Goal: Task Accomplishment & Management: Use online tool/utility

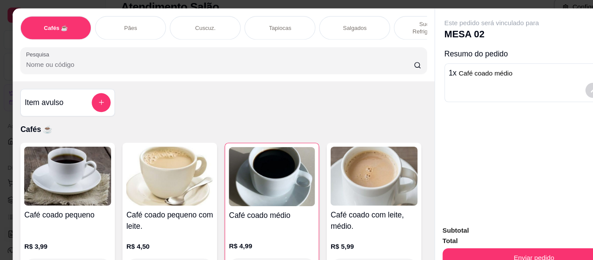
scroll to position [13, 0]
drag, startPoint x: 537, startPoint y: 33, endPoint x: 519, endPoint y: 3, distance: 34.9
click at [514, 40] on div "Este pedido será vinculado para MESA 02 Resumo do pedido 1 x Café coado médio R…" at bounding box center [490, 57] width 165 height 81
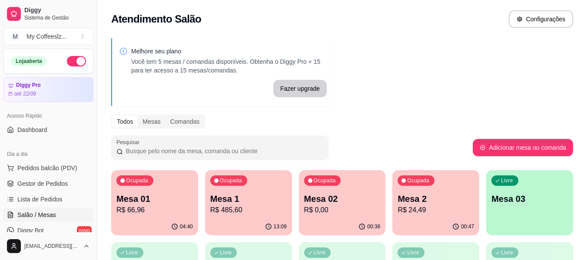
click at [424, 214] on p "R$ 24,49" at bounding box center [436, 210] width 76 height 10
click at [341, 200] on p "Mesa 02" at bounding box center [342, 199] width 76 height 12
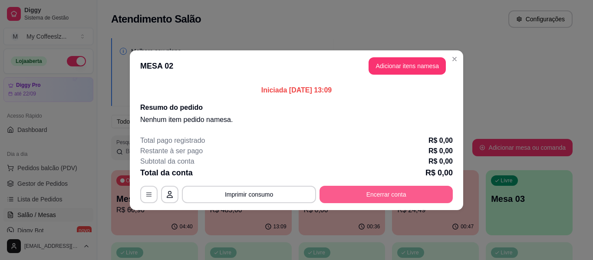
click at [345, 192] on button "Encerrar conta" at bounding box center [386, 194] width 133 height 17
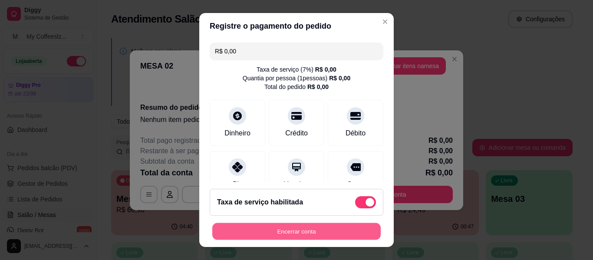
click at [308, 235] on button "Encerrar conta" at bounding box center [296, 231] width 169 height 17
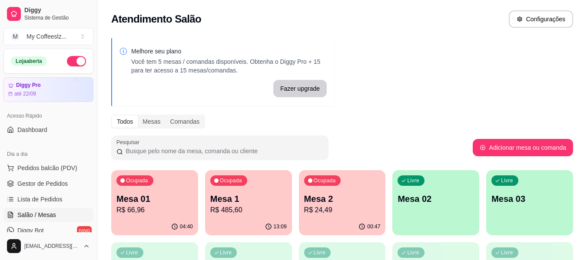
click at [350, 227] on div "00:47" at bounding box center [342, 227] width 87 height 17
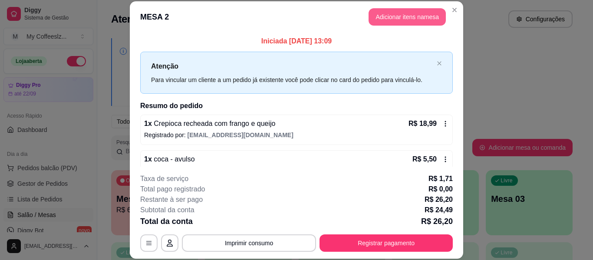
click at [410, 14] on button "Adicionar itens na mesa" at bounding box center [407, 16] width 77 height 17
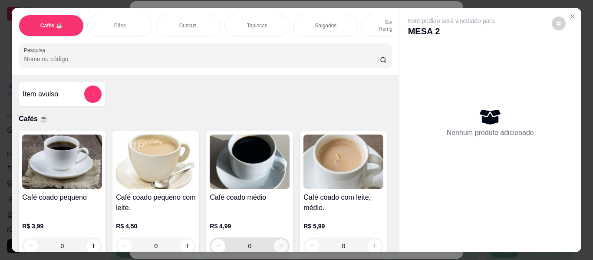
click at [274, 239] on button "increase-product-quantity" at bounding box center [281, 246] width 14 height 14
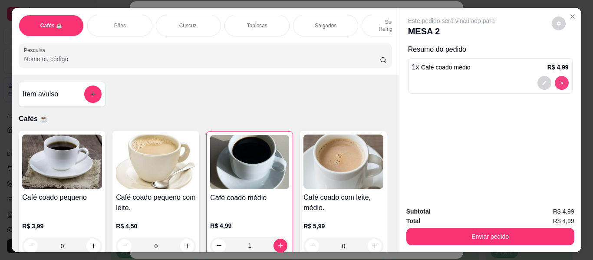
type input "0"
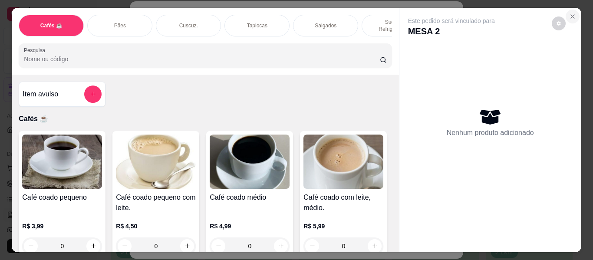
click at [567, 10] on button "Close" at bounding box center [573, 17] width 14 height 14
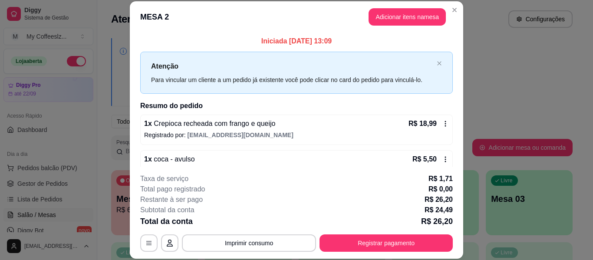
click at [226, 158] on div "1 x coca - avulso R$ 5,50" at bounding box center [296, 159] width 305 height 10
click at [408, 11] on button "Adicionar itens na mesa" at bounding box center [407, 16] width 77 height 17
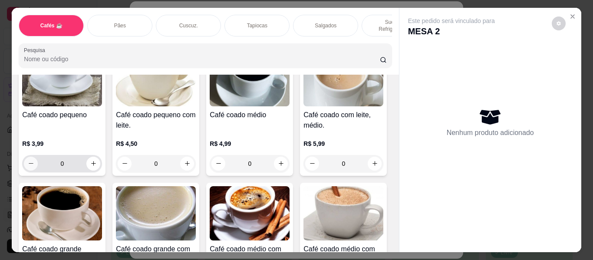
scroll to position [87, 0]
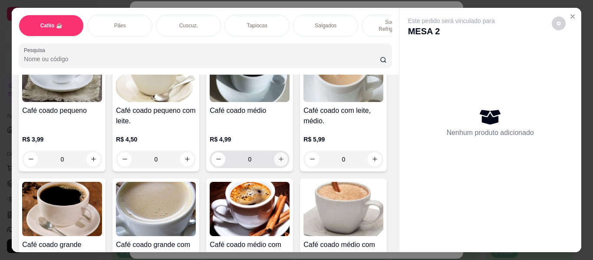
click at [279, 156] on icon "increase-product-quantity" at bounding box center [281, 159] width 7 height 7
type input "1"
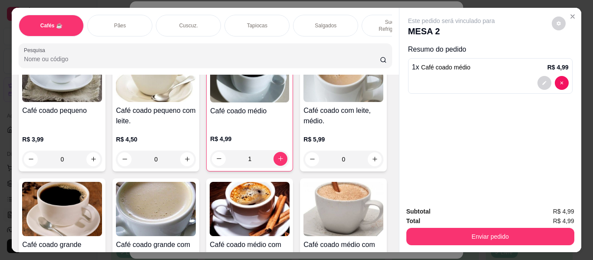
click at [371, 15] on div "Sucos e Refrigerantes" at bounding box center [394, 26] width 65 height 22
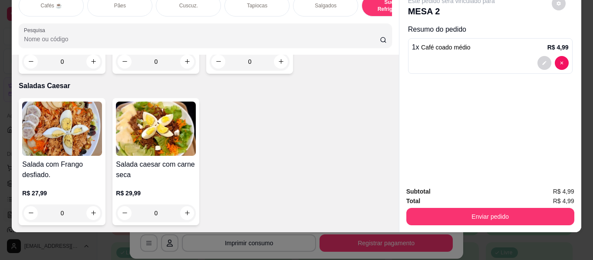
scroll to position [5268, 0]
type input "1"
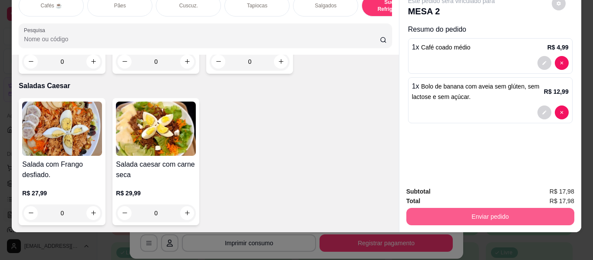
click at [458, 208] on button "Enviar pedido" at bounding box center [491, 216] width 168 height 17
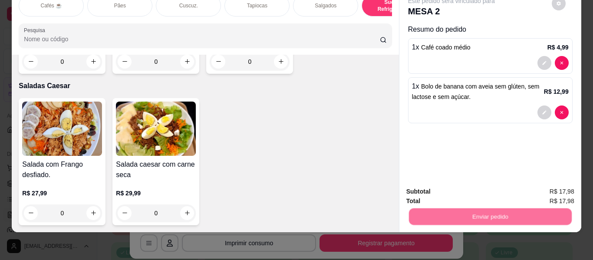
click at [455, 183] on button "Não registrar e enviar pedido" at bounding box center [462, 189] width 90 height 17
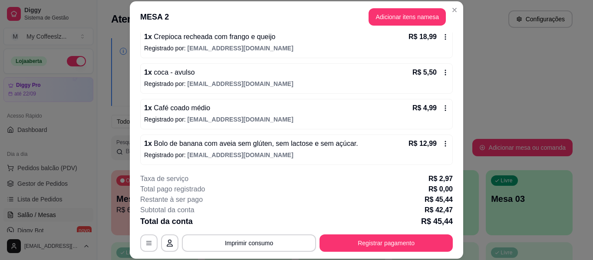
scroll to position [89, 0]
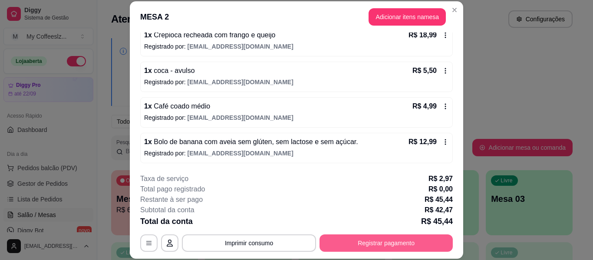
click at [370, 238] on button "Registrar pagamento" at bounding box center [386, 243] width 133 height 17
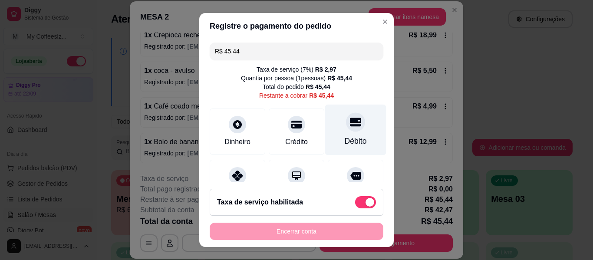
click at [350, 122] on icon at bounding box center [355, 122] width 11 height 9
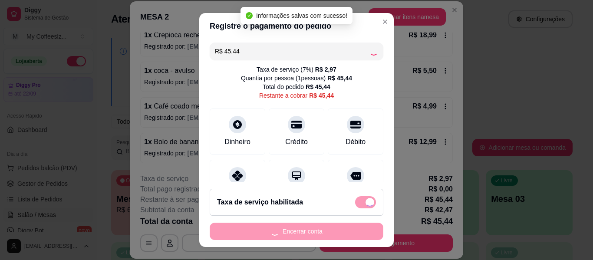
type input "R$ 0,00"
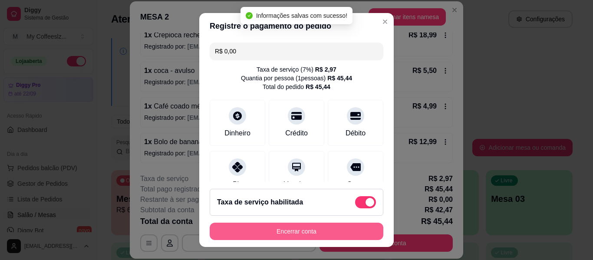
click at [324, 229] on button "Encerrar conta" at bounding box center [297, 231] width 174 height 17
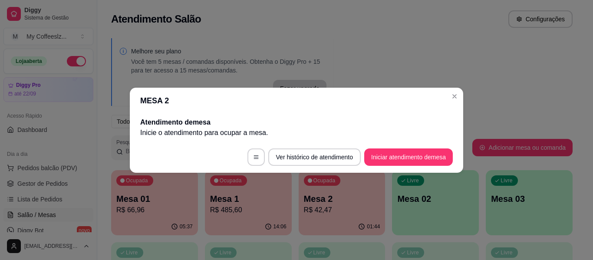
scroll to position [0, 0]
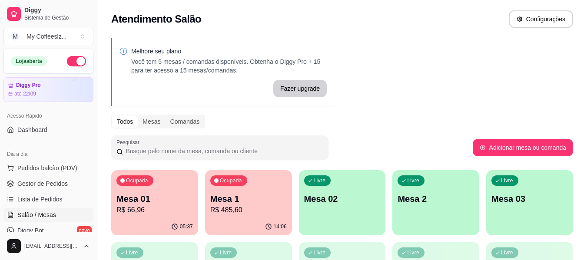
click at [374, 208] on div "Livre Mesa 02" at bounding box center [342, 197] width 87 height 55
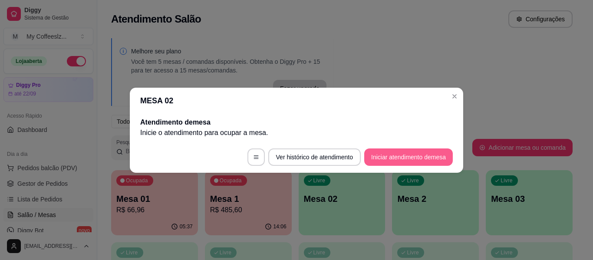
click at [391, 157] on button "Iniciar atendimento de mesa" at bounding box center [408, 157] width 89 height 17
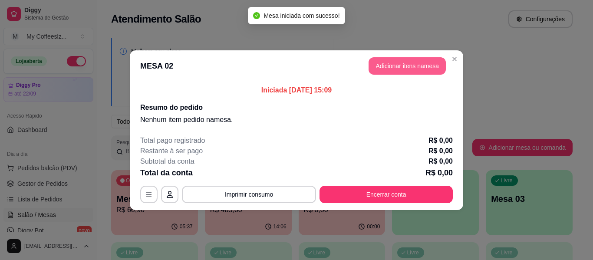
click at [394, 59] on button "Adicionar itens na mesa" at bounding box center [407, 65] width 77 height 17
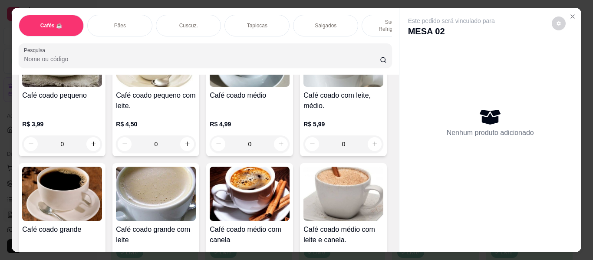
scroll to position [87, 0]
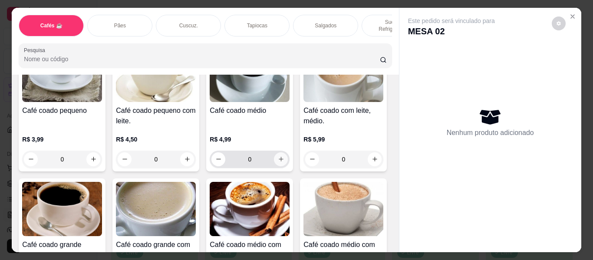
click at [278, 156] on icon "increase-product-quantity" at bounding box center [281, 159] width 7 height 7
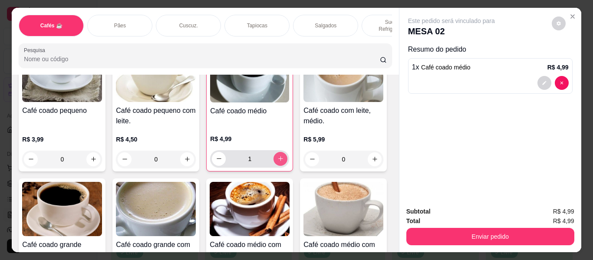
type input "1"
click at [256, 22] on p "Tapiocas" at bounding box center [257, 25] width 20 height 7
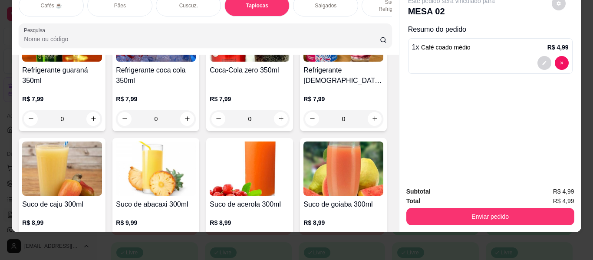
scroll to position [3326, 0]
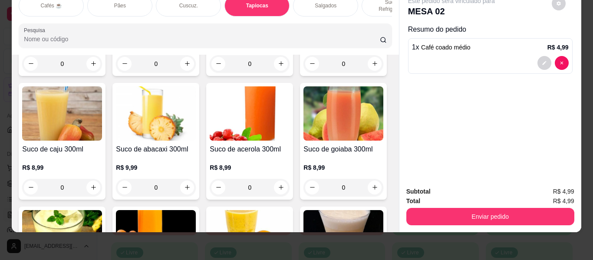
type input "1"
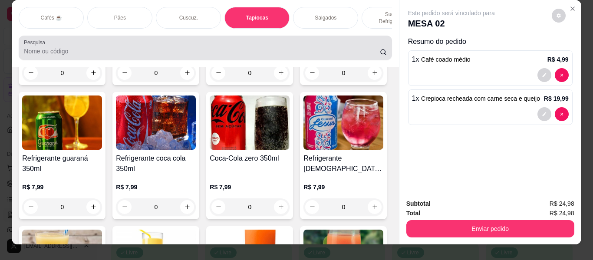
scroll to position [0, 0]
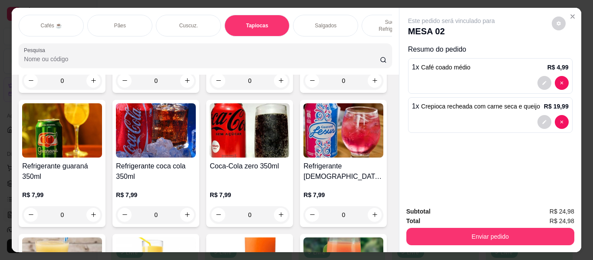
click at [369, 19] on p "Sucos e Refrigerantes" at bounding box center [394, 26] width 50 height 14
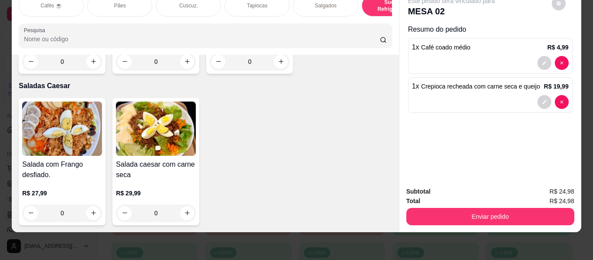
scroll to position [5095, 0]
type input "1"
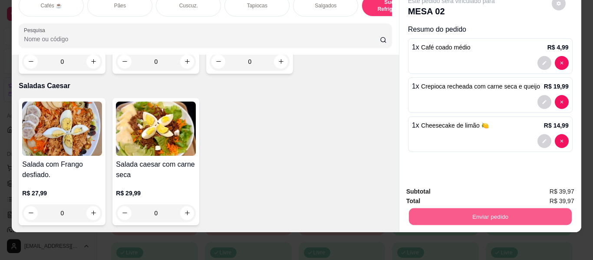
click at [460, 212] on button "Enviar pedido" at bounding box center [490, 217] width 163 height 17
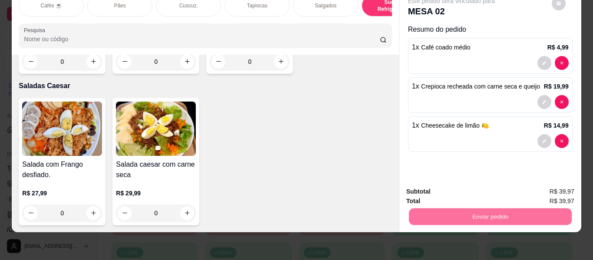
click at [459, 192] on button "Não registrar e enviar pedido" at bounding box center [462, 188] width 90 height 17
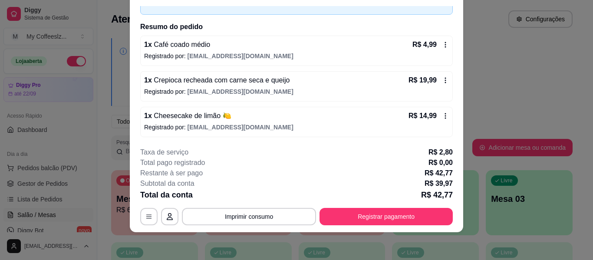
scroll to position [53, 0]
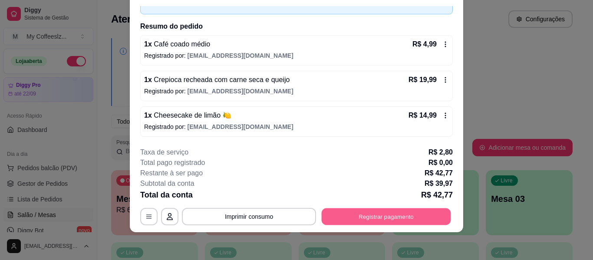
click at [359, 209] on button "Registrar pagamento" at bounding box center [386, 217] width 129 height 17
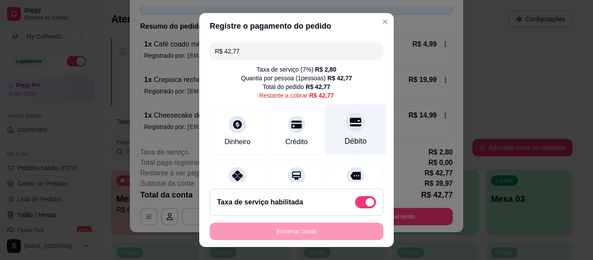
click at [350, 126] on icon at bounding box center [355, 121] width 11 height 11
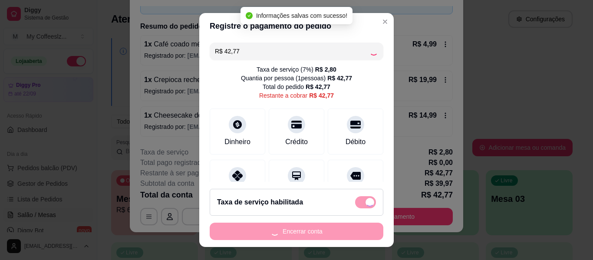
type input "R$ 0,00"
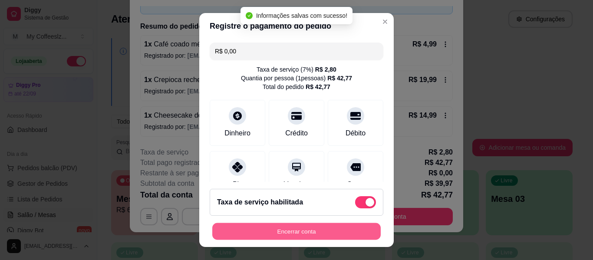
click at [312, 229] on button "Encerrar conta" at bounding box center [296, 231] width 169 height 17
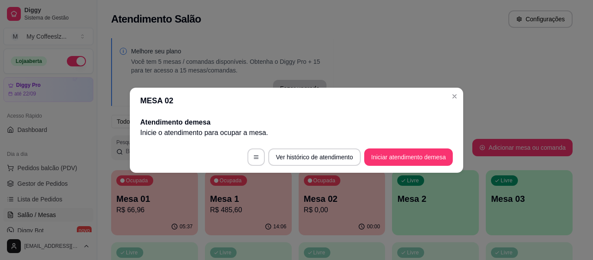
scroll to position [0, 0]
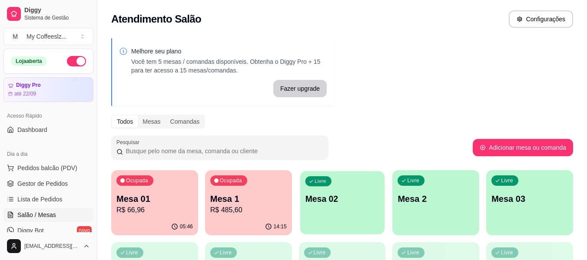
click at [322, 209] on div "Livre Mesa 02" at bounding box center [342, 197] width 84 height 53
